Goal: Task Accomplishment & Management: Use online tool/utility

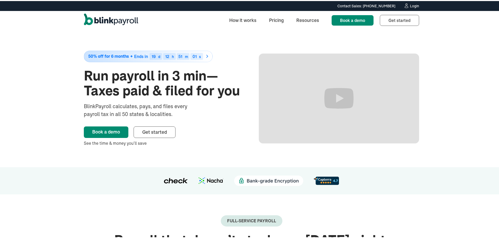
click at [411, 9] on div "Contact Sales: (315) 915-5645 Contact Sales: (315) 915-5645 Login" at bounding box center [251, 5] width 502 height 10
click at [411, 6] on div "Login" at bounding box center [414, 5] width 9 height 4
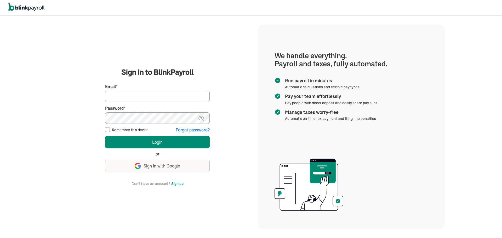
click at [169, 97] on input "Email *" at bounding box center [157, 97] width 105 height 12
type input "laura@rrdayton.com"
click at [105, 136] on button "Login" at bounding box center [157, 142] width 105 height 13
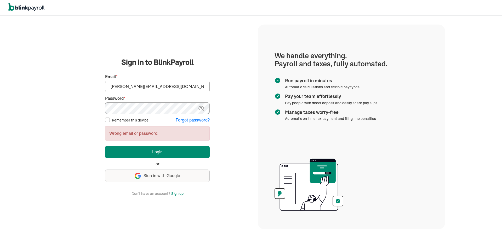
click at [105, 146] on button "Login" at bounding box center [157, 152] width 105 height 13
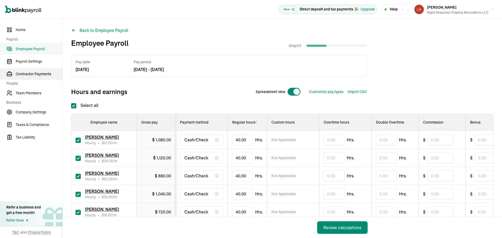
click at [33, 77] on link "Contractor Payments" at bounding box center [31, 74] width 63 height 12
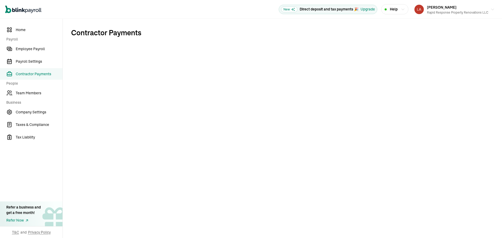
click at [31, 100] on span "Business" at bounding box center [32, 102] width 53 height 5
click at [33, 96] on span "Team Members" at bounding box center [39, 93] width 47 height 5
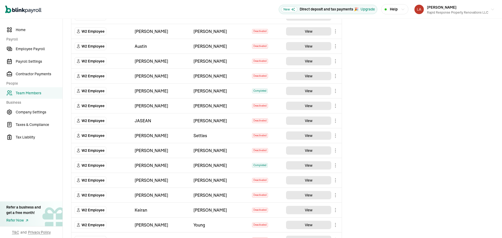
scroll to position [616, 0]
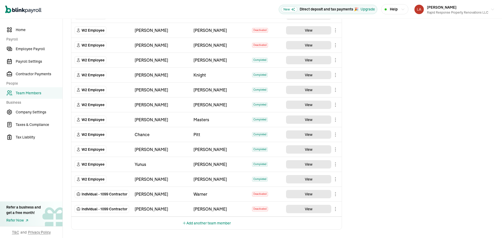
click at [337, 135] on body "Open main menu New Direct deposit and tax payments 🎉 Upgrade Help Loretta Gau R…" at bounding box center [251, 119] width 502 height 238
click at [335, 92] on body "Open main menu New Direct deposit and tax payments 🎉 Upgrade Help Loretta Gau R…" at bounding box center [251, 119] width 502 height 238
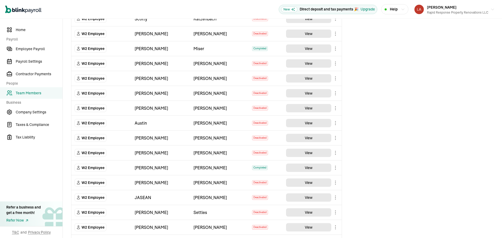
scroll to position [0, 0]
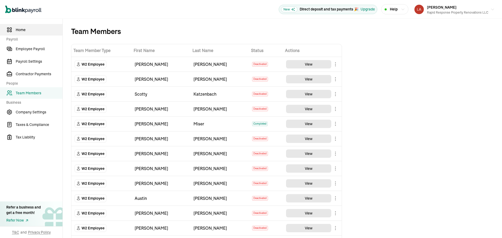
click at [26, 30] on span "Home" at bounding box center [39, 29] width 47 height 5
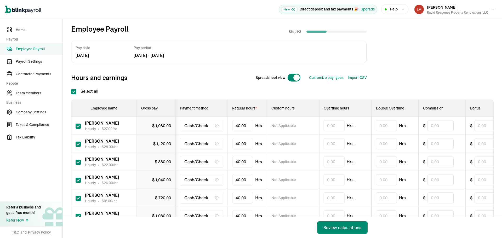
scroll to position [26, 0]
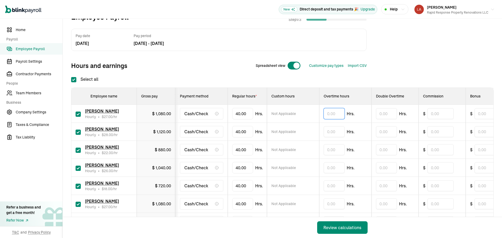
click at [339, 115] on input "text" at bounding box center [334, 113] width 21 height 11
type input "3.08"
click at [333, 129] on input "text" at bounding box center [334, 131] width 21 height 11
type input "4.46"
click at [248, 147] on input "40" at bounding box center [242, 149] width 21 height 11
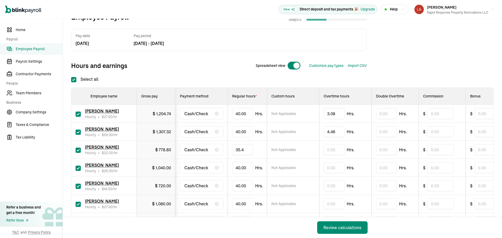
type input "35.42"
click at [338, 166] on input "text" at bounding box center [334, 168] width 21 height 11
type input "5.36"
click at [245, 191] on input "40" at bounding box center [242, 186] width 21 height 11
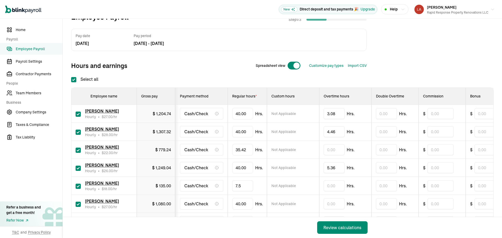
type input "7.52"
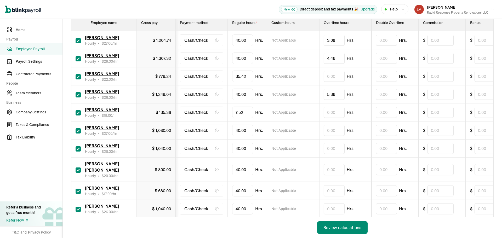
scroll to position [131, 0]
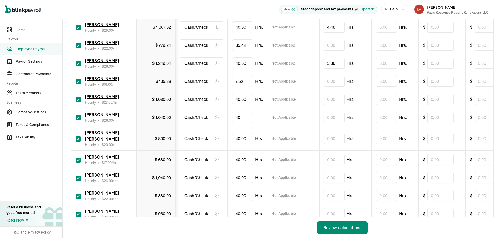
click at [238, 118] on input "40" at bounding box center [242, 117] width 21 height 11
type input "24.18"
click at [242, 135] on input "40" at bounding box center [242, 138] width 21 height 11
type input "24.18"
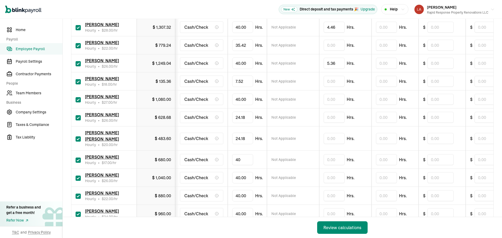
click at [244, 154] on input "40" at bounding box center [242, 159] width 21 height 11
type input "24.18"
click at [241, 172] on input "40" at bounding box center [242, 177] width 21 height 11
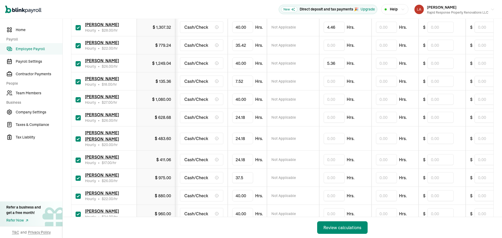
type input "37.54"
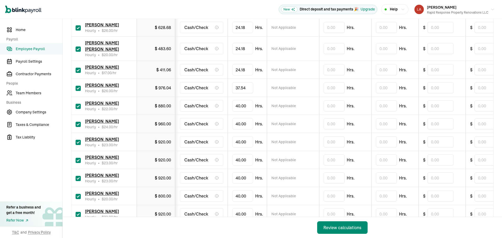
scroll to position [236, 0]
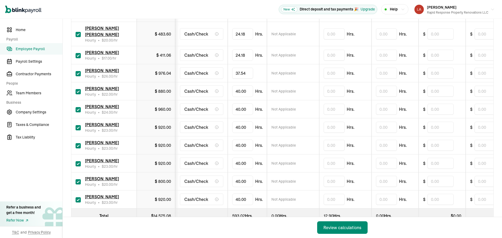
click at [79, 89] on input "checkbox" at bounding box center [78, 91] width 5 height 5
checkbox input "false"
type input "0.00"
click at [77, 198] on input "checkbox" at bounding box center [78, 200] width 5 height 5
checkbox input "false"
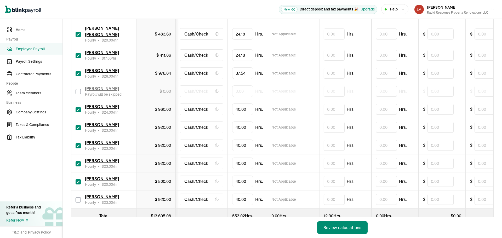
type input "0.00"
click at [80, 143] on input "checkbox" at bounding box center [78, 145] width 5 height 5
checkbox input "false"
type input "0.00"
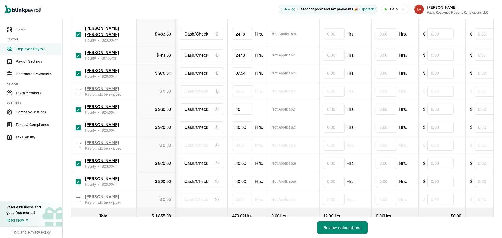
click at [250, 104] on input "40" at bounding box center [242, 109] width 21 height 11
type input "37.59"
click at [244, 122] on input "40" at bounding box center [242, 127] width 21 height 11
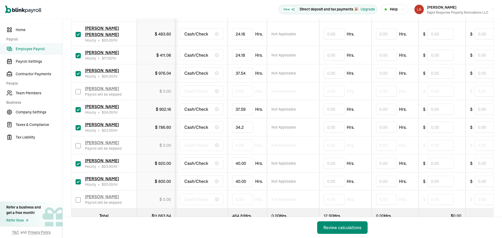
type input "34.21"
click at [237, 158] on input "40" at bounding box center [242, 163] width 21 height 11
type input "36.11"
click at [77, 180] on input "checkbox" at bounding box center [78, 182] width 5 height 5
checkbox input "false"
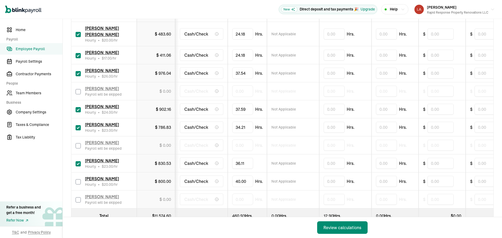
type input "0.00"
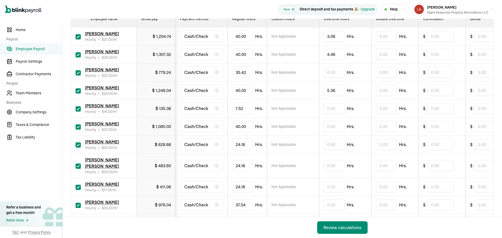
scroll to position [131, 0]
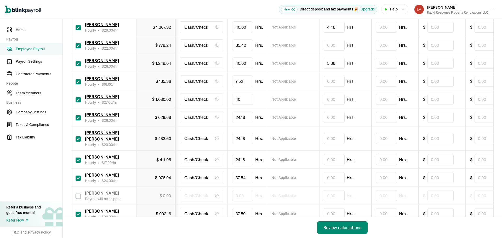
click at [244, 99] on input "40" at bounding box center [242, 99] width 21 height 11
click at [240, 98] on input "text" at bounding box center [242, 99] width 21 height 11
type input "30.48"
click at [220, 12] on div "Open main menu New Direct deposit and tax payments 🎉 Upgrade Help Loretta Gau R…" at bounding box center [251, 9] width 502 height 19
click at [349, 230] on div "Review calculations" at bounding box center [343, 228] width 38 height 6
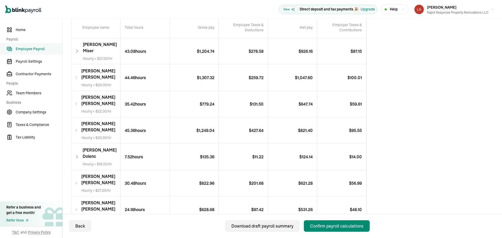
scroll to position [113, 0]
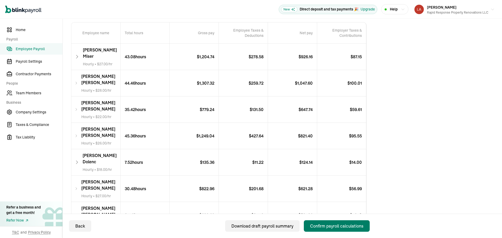
click at [350, 223] on div "Confirm payroll calculations" at bounding box center [336, 226] width 53 height 6
